Goal: Information Seeking & Learning: Learn about a topic

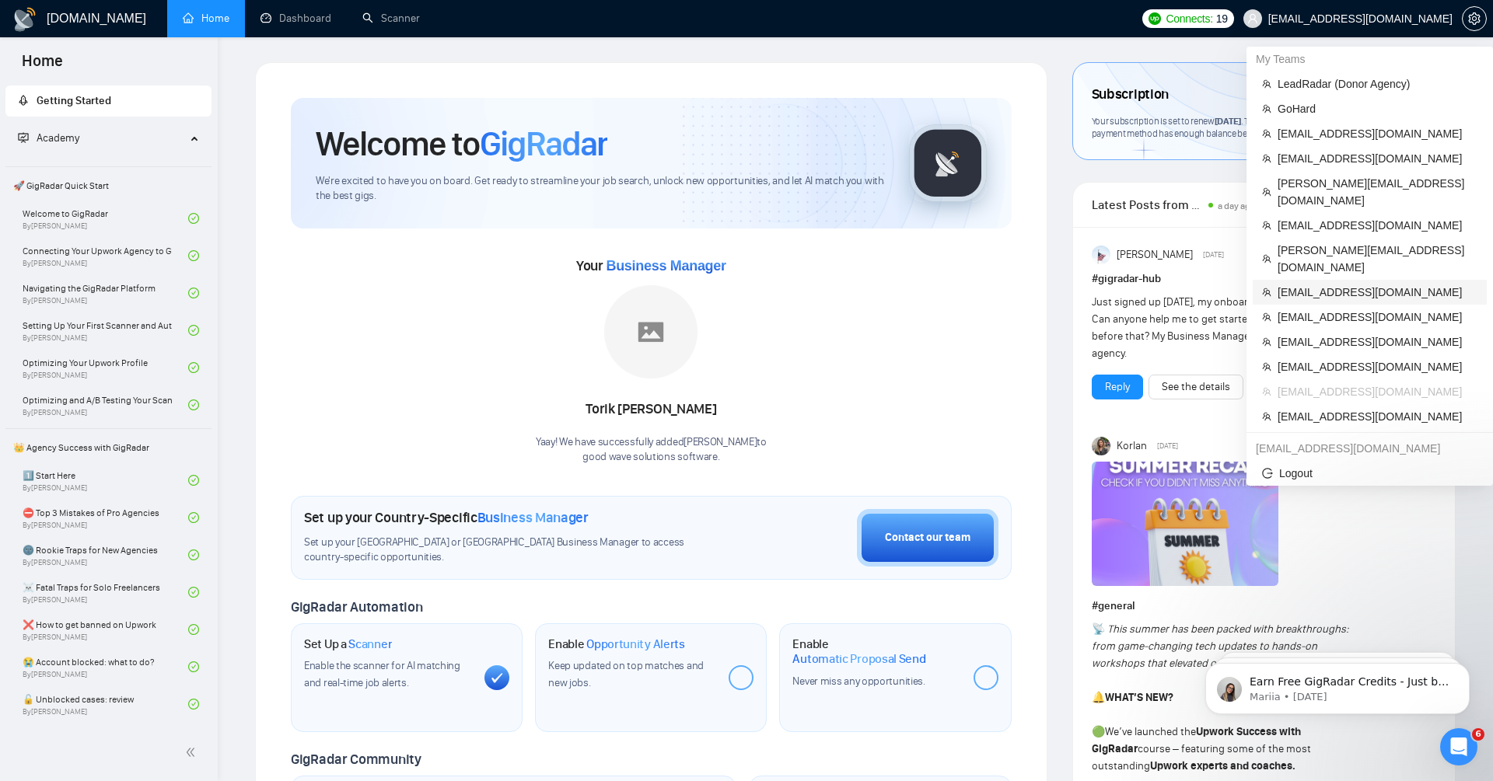
click at [1355, 284] on span "[EMAIL_ADDRESS][DOMAIN_NAME]" at bounding box center [1378, 292] width 200 height 17
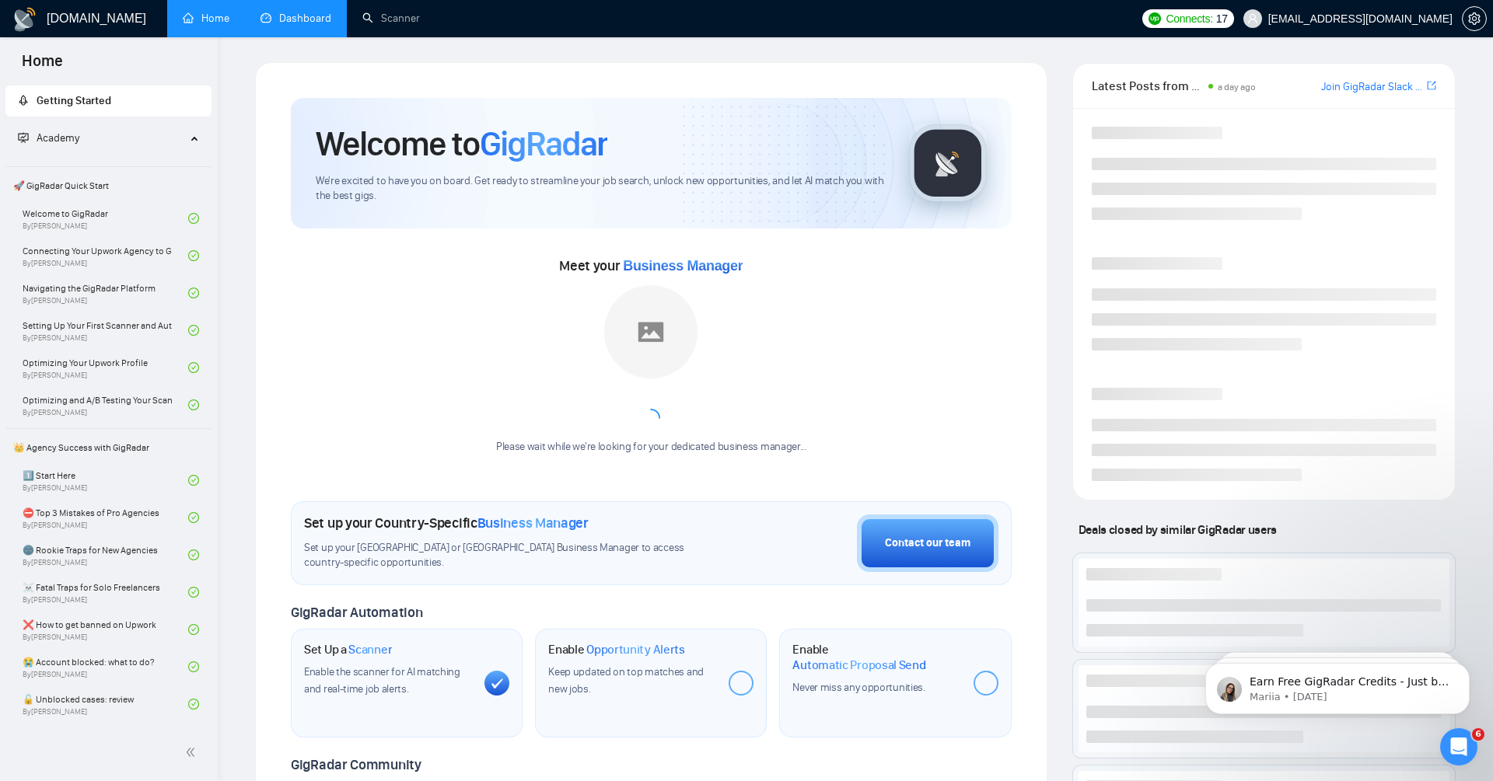
click at [289, 16] on link "Dashboard" at bounding box center [295, 18] width 71 height 13
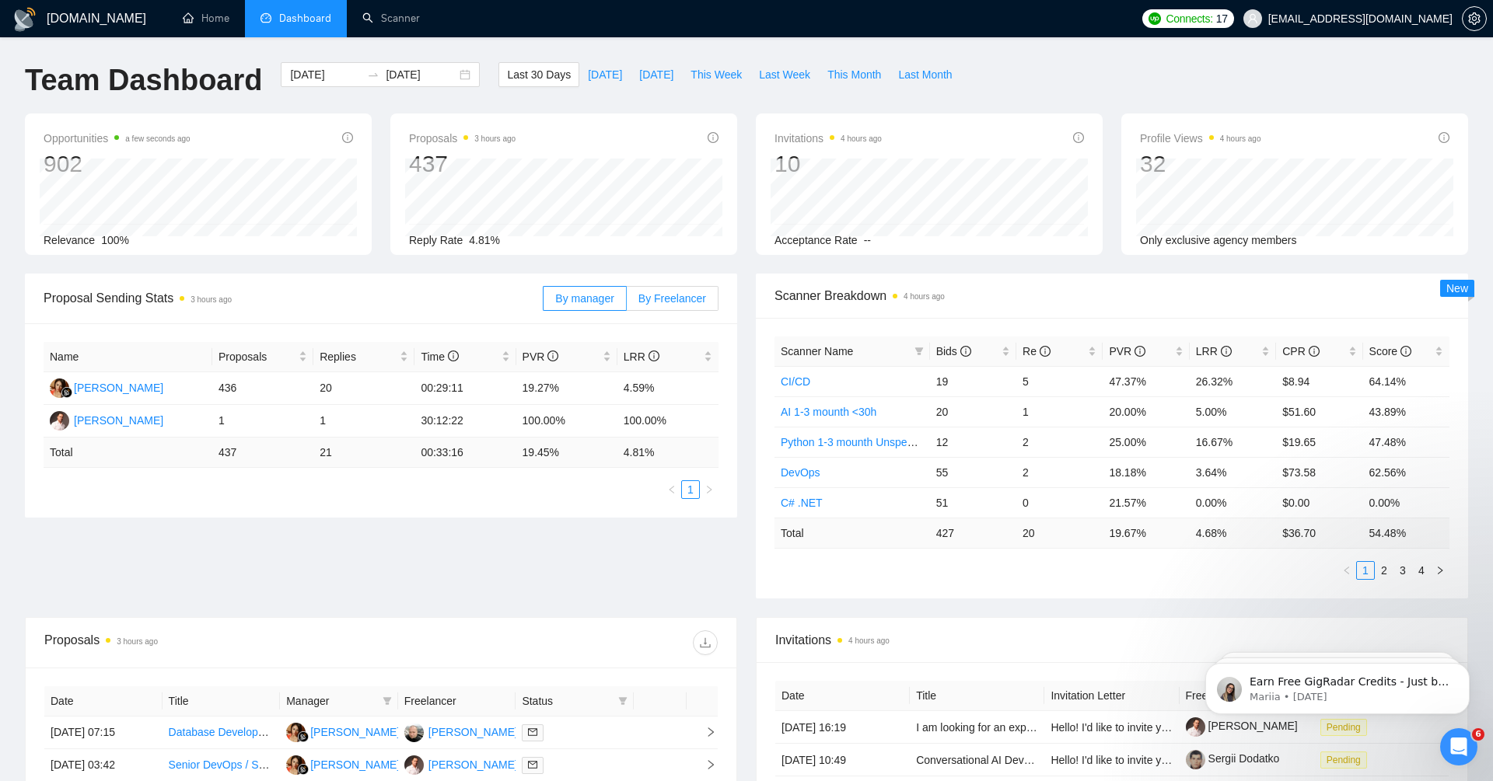
click at [658, 294] on span "By Freelancer" at bounding box center [672, 298] width 68 height 12
click at [627, 302] on input "By Freelancer" at bounding box center [627, 302] width 0 height 0
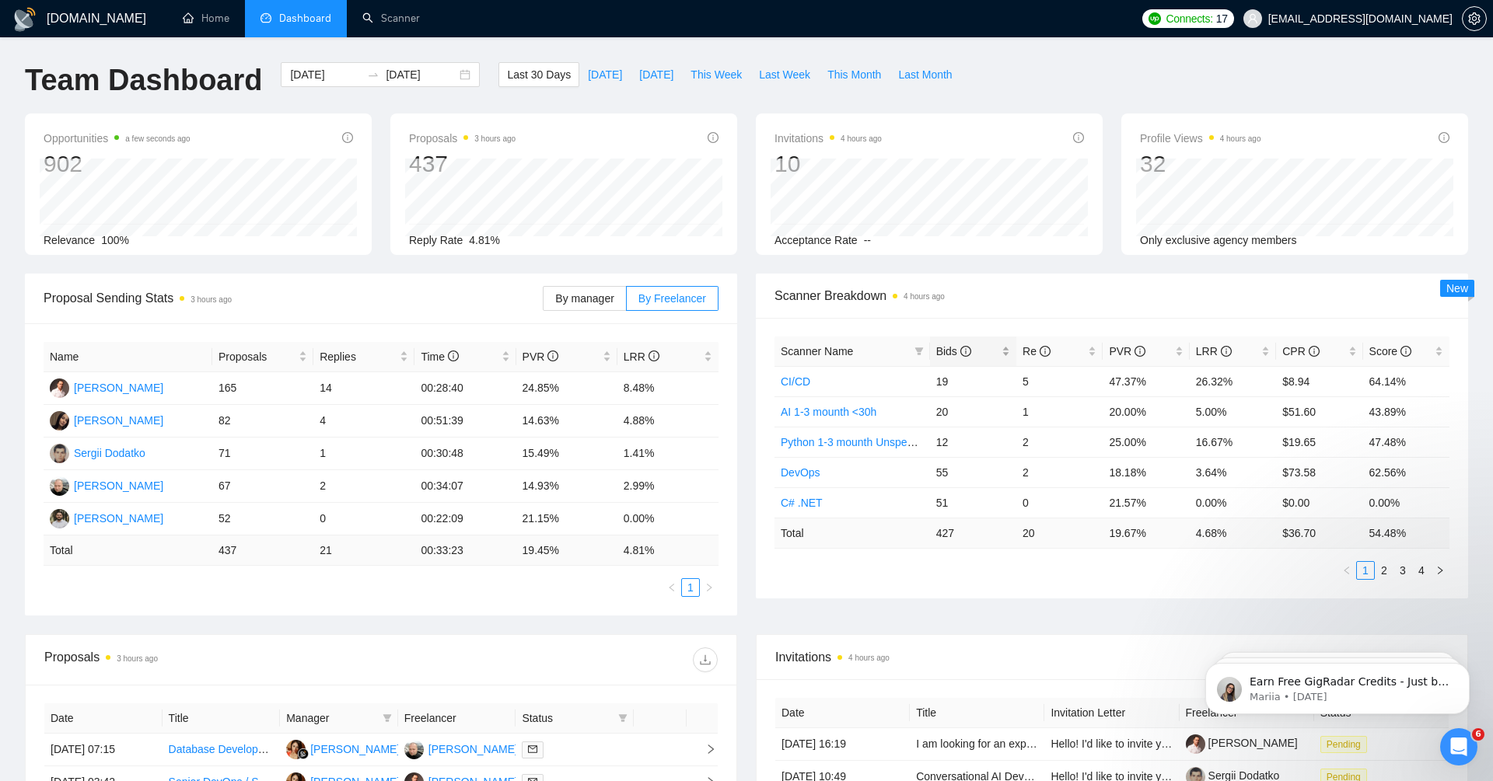
click at [941, 348] on span "Bids" at bounding box center [953, 351] width 35 height 12
click at [136, 385] on div "[PERSON_NAME]" at bounding box center [118, 387] width 89 height 17
click at [134, 414] on div "[PERSON_NAME]" at bounding box center [118, 420] width 89 height 17
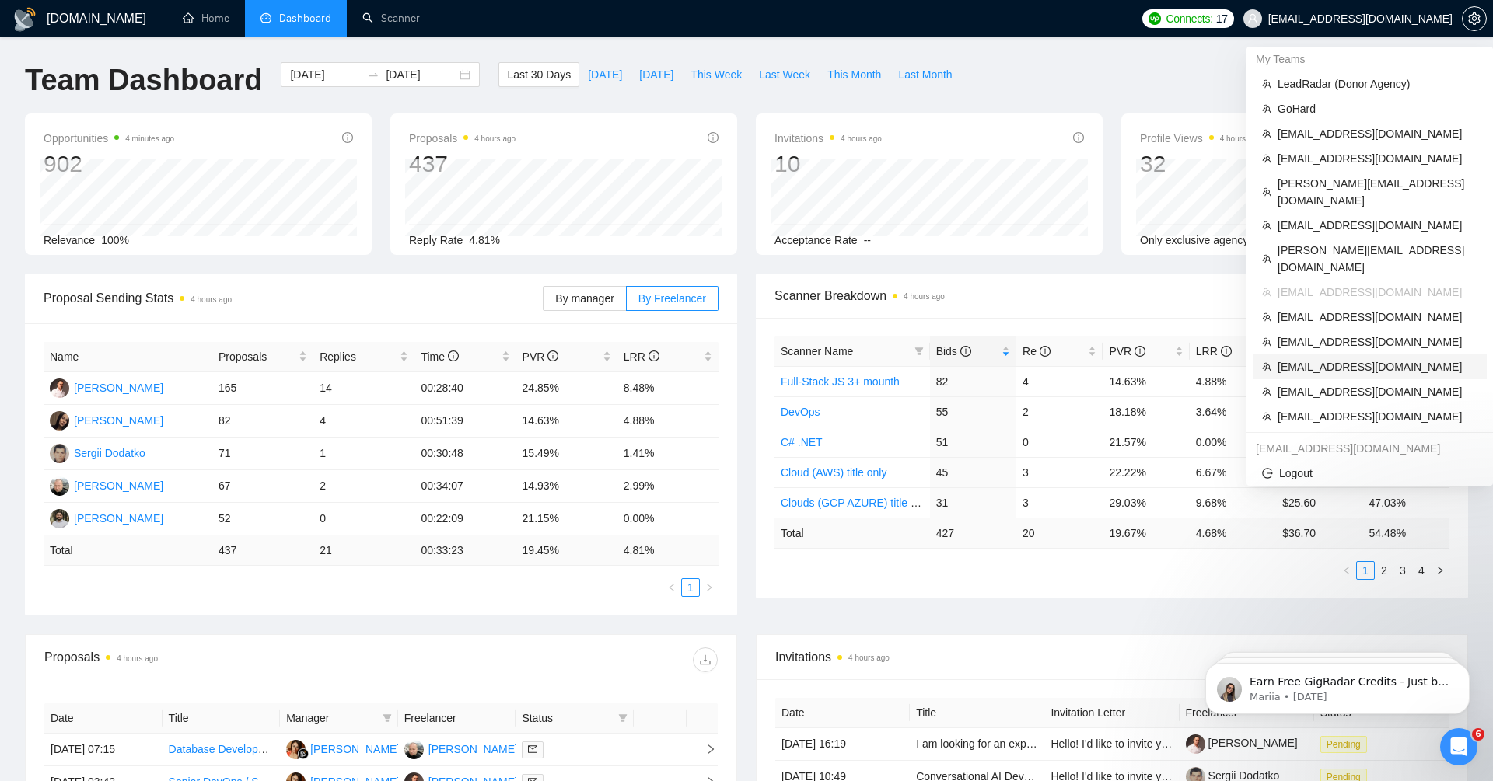
click at [1365, 358] on span "[EMAIL_ADDRESS][DOMAIN_NAME]" at bounding box center [1378, 366] width 200 height 17
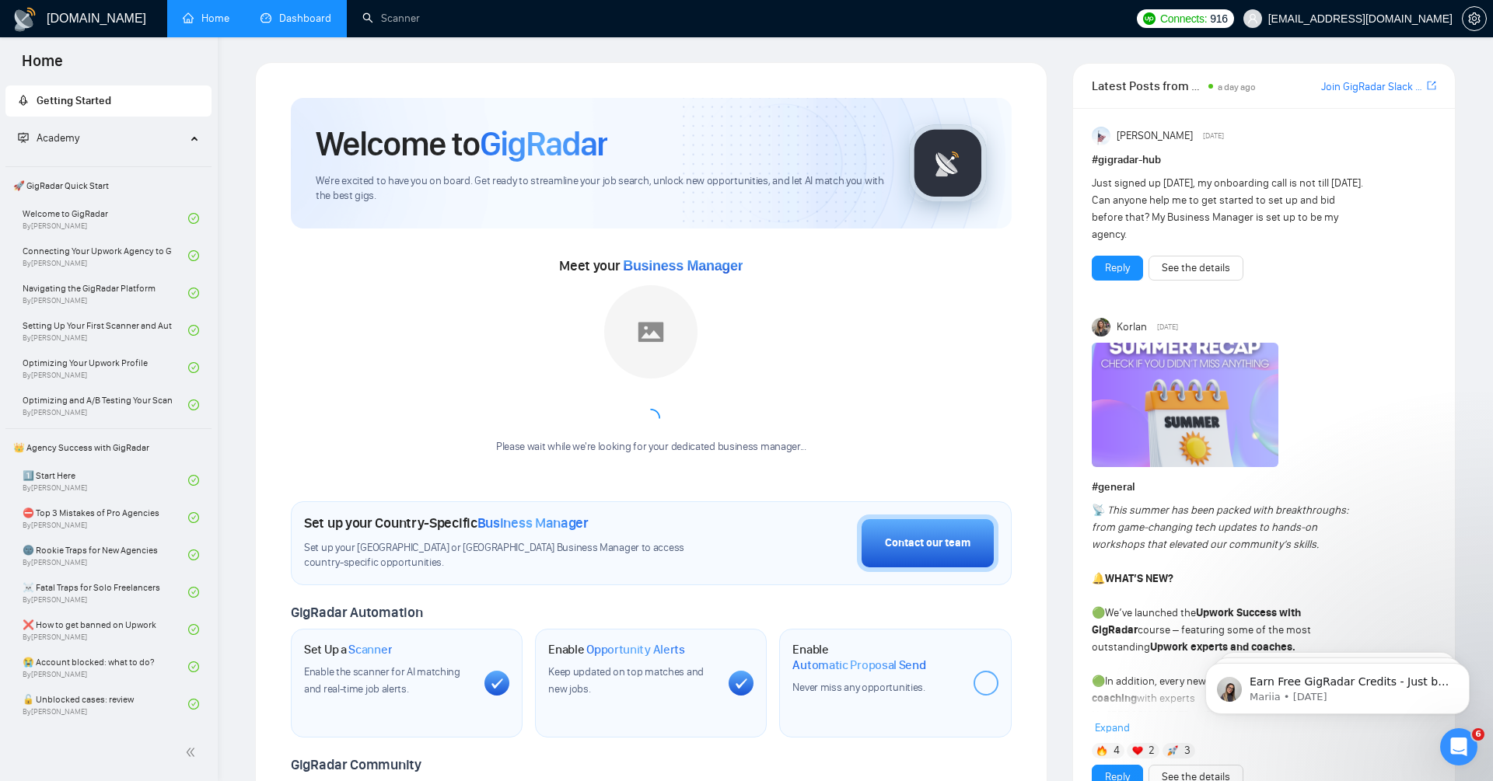
click at [283, 25] on link "Dashboard" at bounding box center [295, 18] width 71 height 13
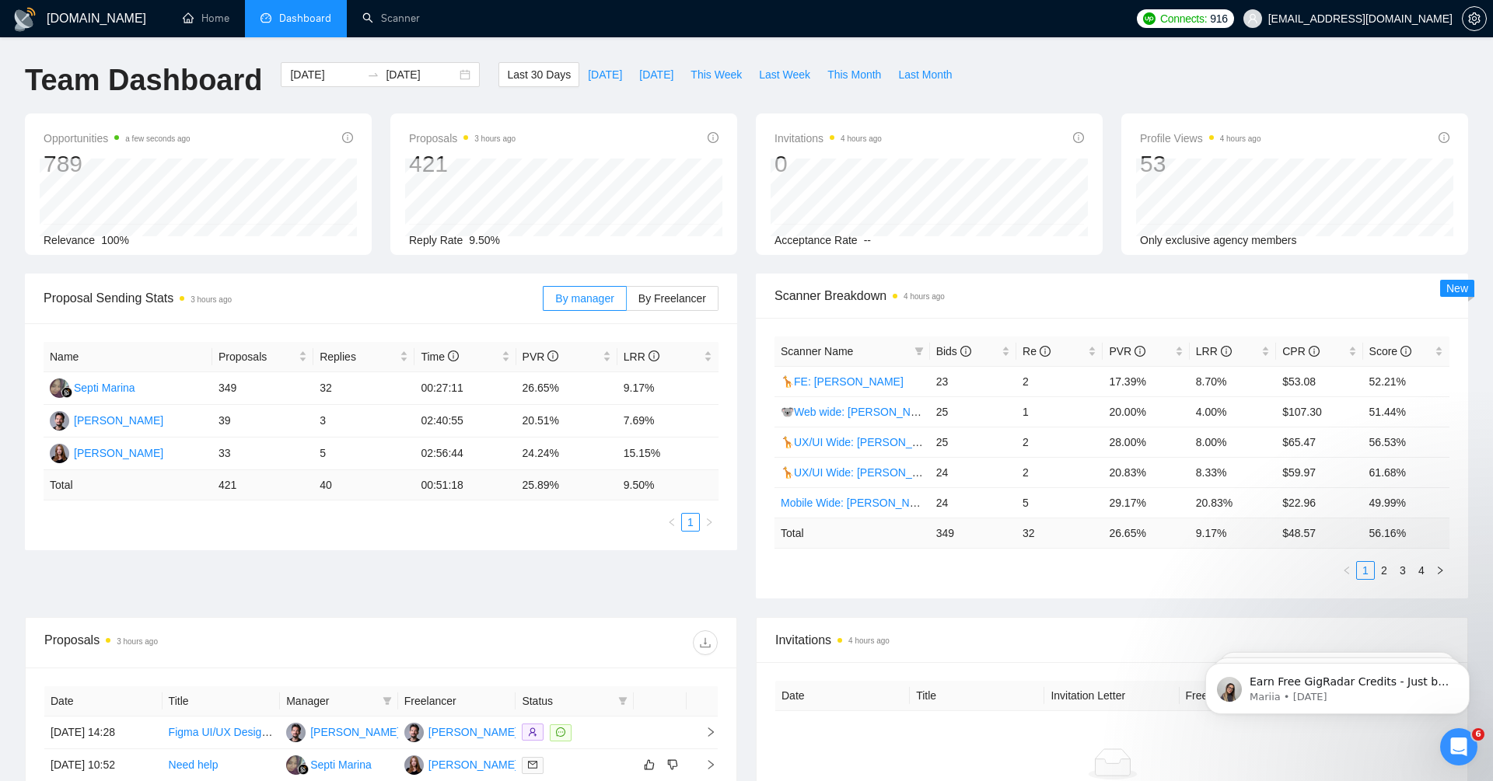
click at [568, 575] on div "Proposal Sending Stats 3 hours ago By manager By Freelancer Name Proposals Repl…" at bounding box center [747, 446] width 1462 height 344
click at [652, 304] on label "By Freelancer" at bounding box center [673, 298] width 92 height 25
click at [627, 302] on input "By Freelancer" at bounding box center [627, 302] width 0 height 0
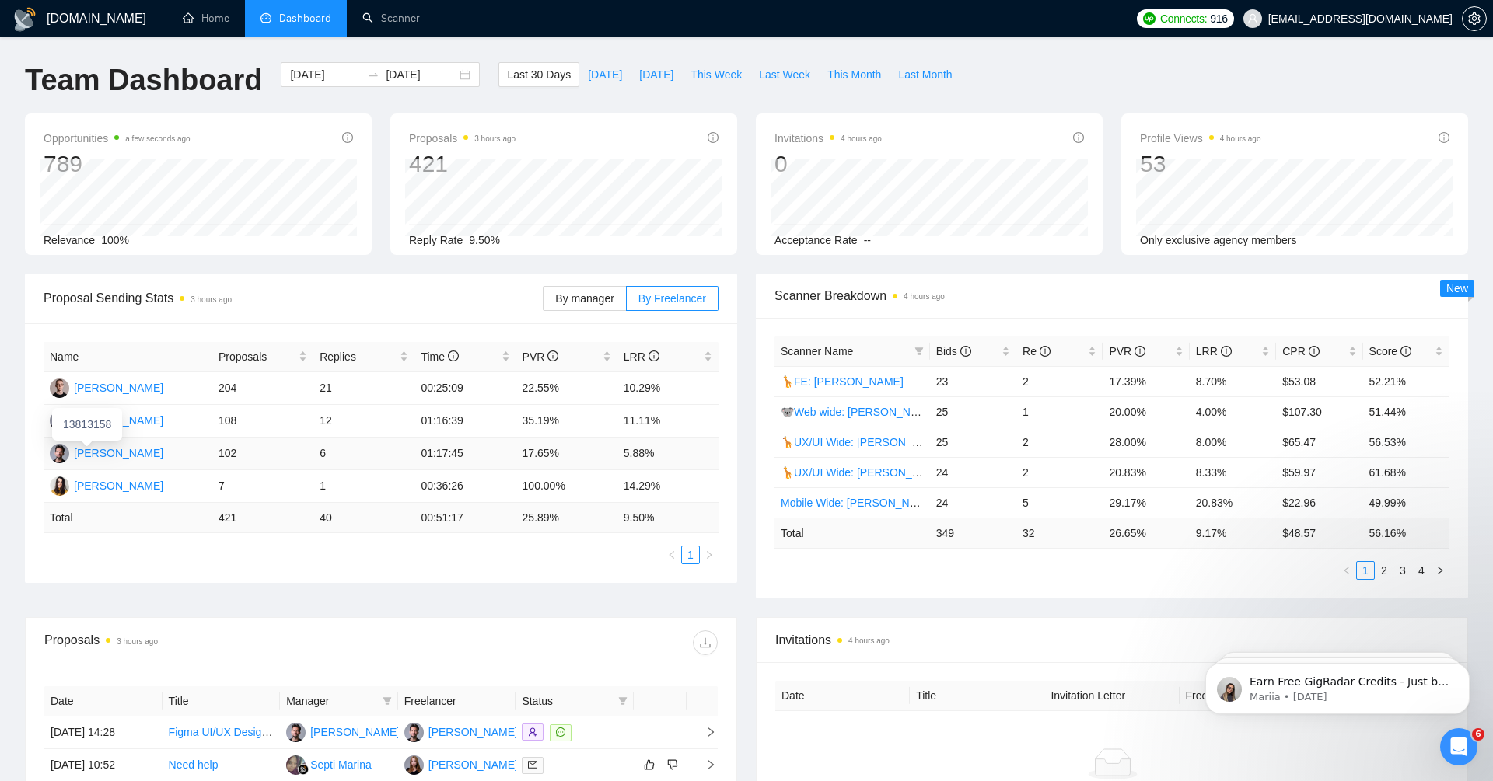
click at [111, 449] on div "[PERSON_NAME]" at bounding box center [118, 453] width 89 height 17
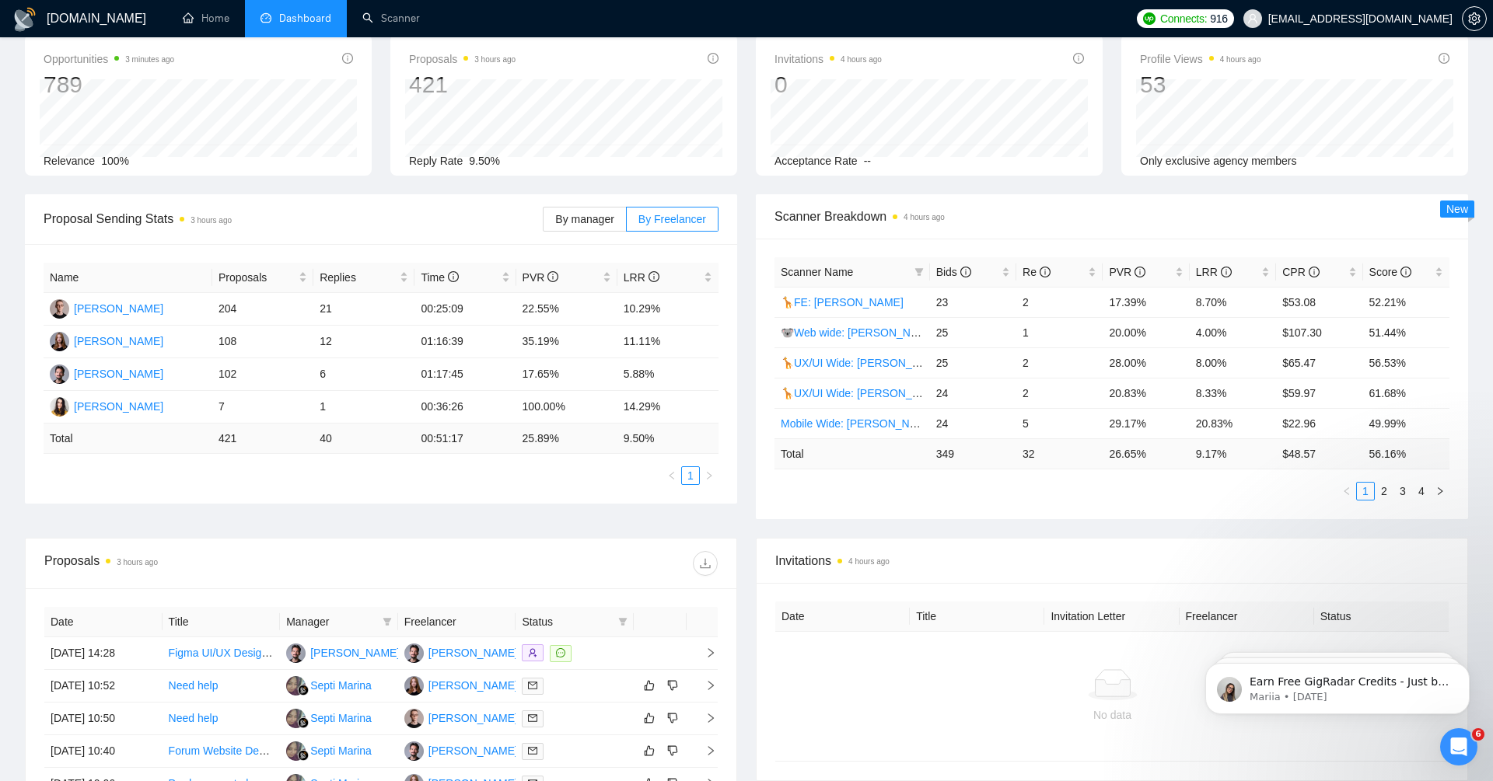
scroll to position [86, 0]
